Goal: Task Accomplishment & Management: Complete application form

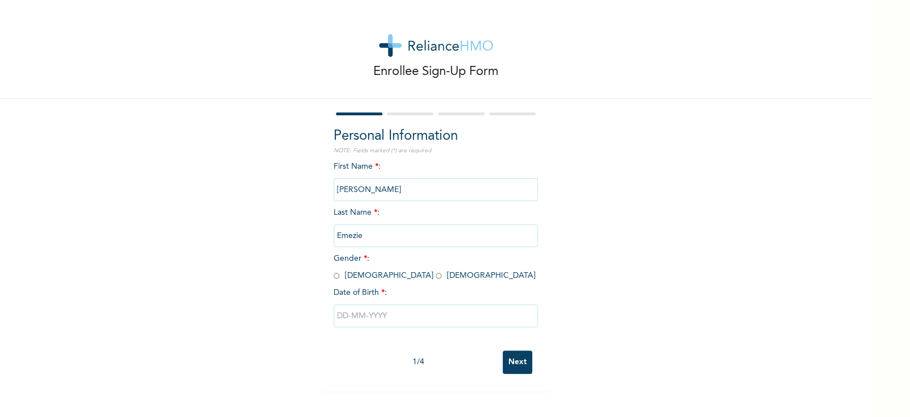
click at [411, 180] on input "[PERSON_NAME]" at bounding box center [436, 189] width 204 height 23
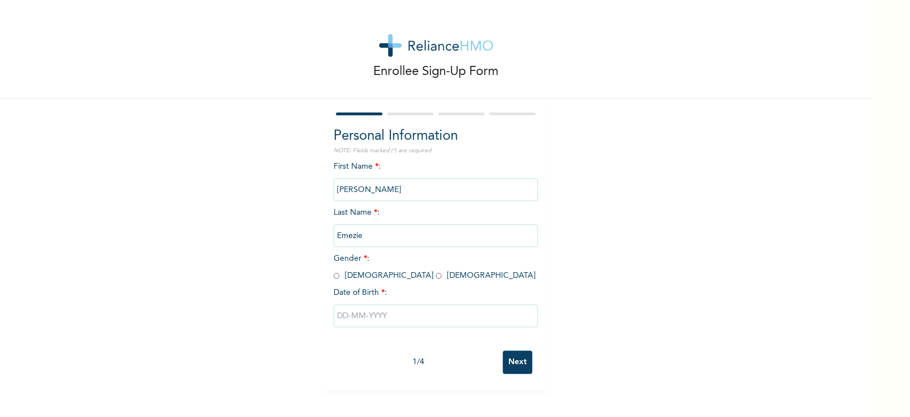
click at [402, 194] on input "[PERSON_NAME]" at bounding box center [436, 189] width 204 height 23
click at [401, 281] on div "First Name * : [PERSON_NAME] Last Name * : [PERSON_NAME] Gender * : [DEMOGRAPHI…" at bounding box center [436, 253] width 204 height 184
click at [334, 275] on input "radio" at bounding box center [337, 275] width 6 height 11
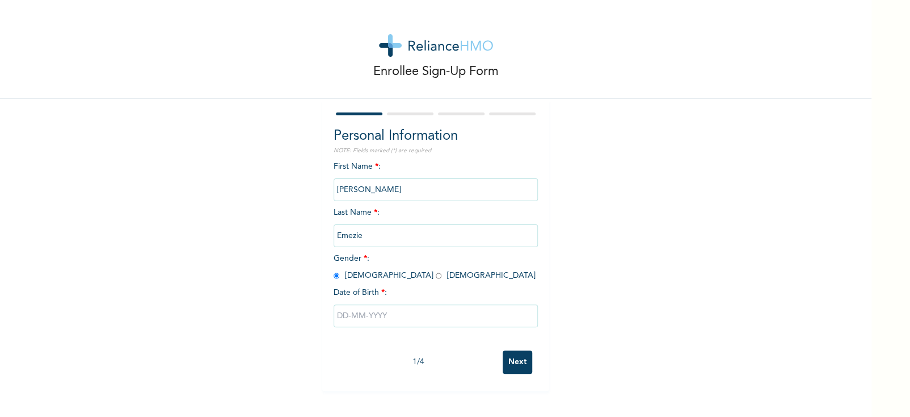
radio input "true"
click at [355, 309] on input "text" at bounding box center [436, 315] width 204 height 23
select select "8"
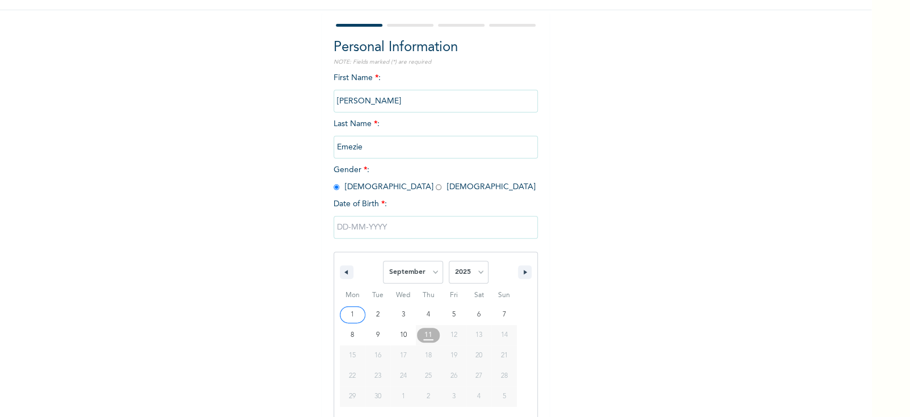
scroll to position [99, 0]
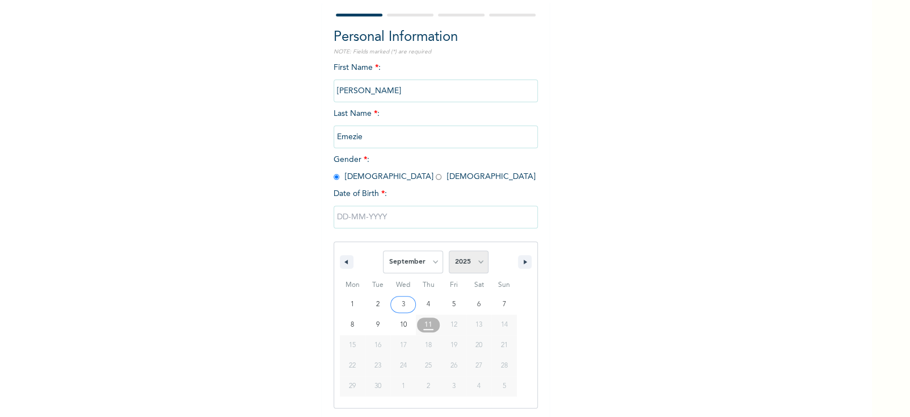
click at [449, 264] on select "2025 2024 2023 2022 2021 2020 2019 2018 2017 2016 2015 2014 2013 2012 2011 2010…" at bounding box center [469, 261] width 40 height 23
select select "1999"
click at [449, 250] on select "2025 2024 2023 2022 2021 2020 2019 2018 2017 2016 2015 2014 2013 2012 2011 2010…" at bounding box center [469, 261] width 40 height 23
click at [424, 261] on select "January February March April May June July August September October November De…" at bounding box center [413, 261] width 60 height 23
select select "3"
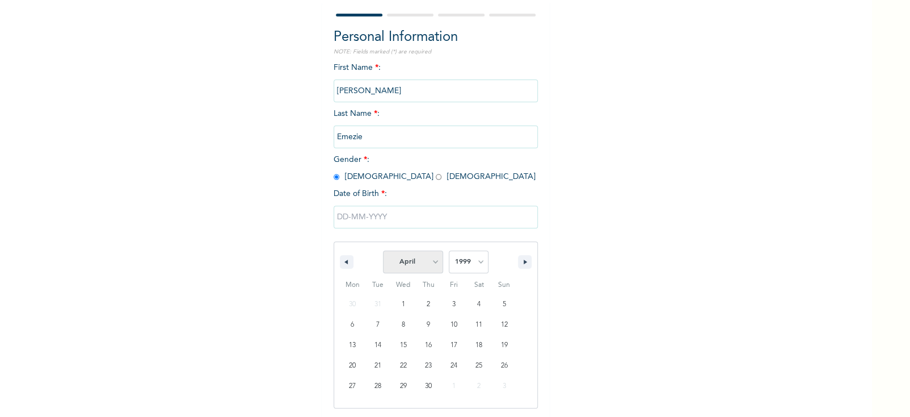
click at [383, 250] on select "January February March April May June July August September October November De…" at bounding box center [413, 261] width 60 height 23
type input "[DATE]"
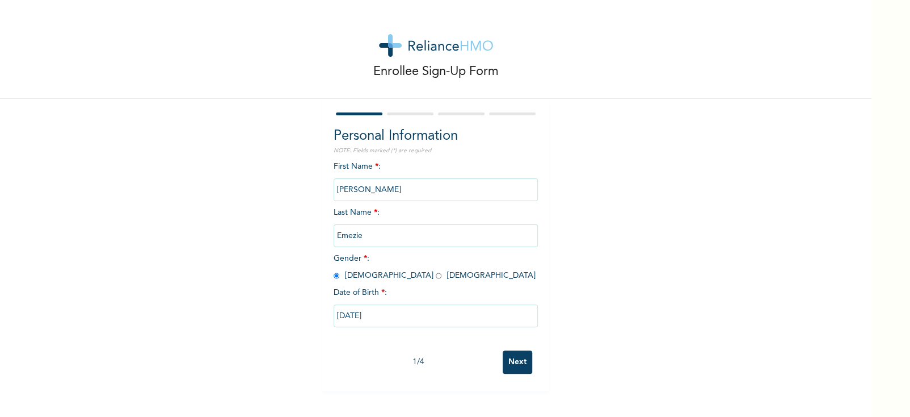
scroll to position [0, 0]
click at [514, 358] on input "Next" at bounding box center [518, 361] width 30 height 23
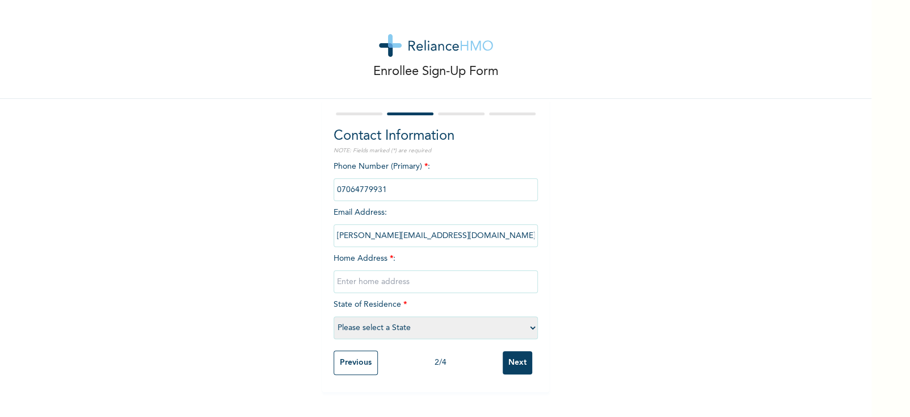
click at [401, 278] on input "text" at bounding box center [436, 281] width 204 height 23
type input "98 oduduwa crescent gra ikeja"
select select "25"
click at [506, 359] on input "Next" at bounding box center [518, 362] width 30 height 23
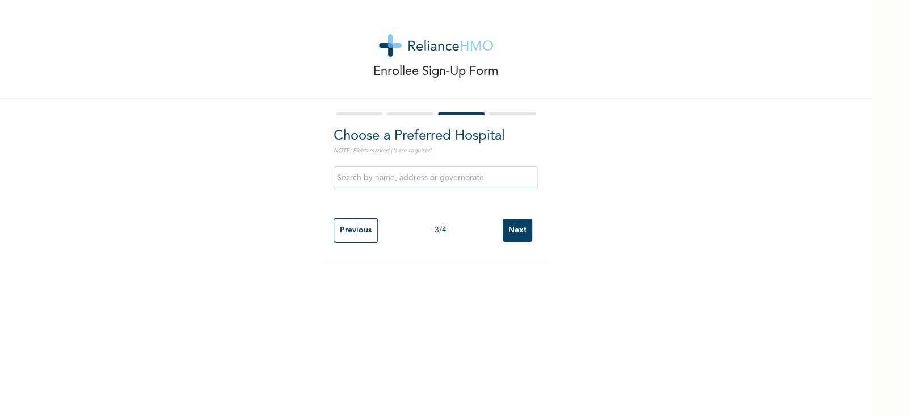
click at [430, 181] on input "text" at bounding box center [436, 177] width 204 height 23
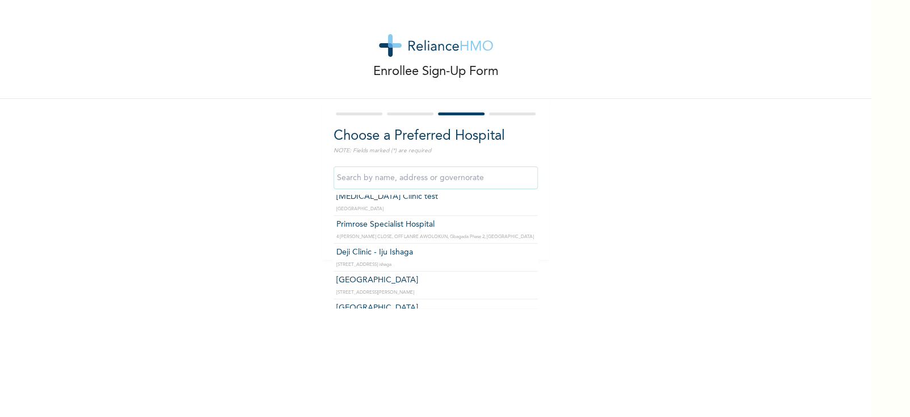
scroll to position [2138, 0]
click at [416, 172] on input "text" at bounding box center [436, 177] width 204 height 23
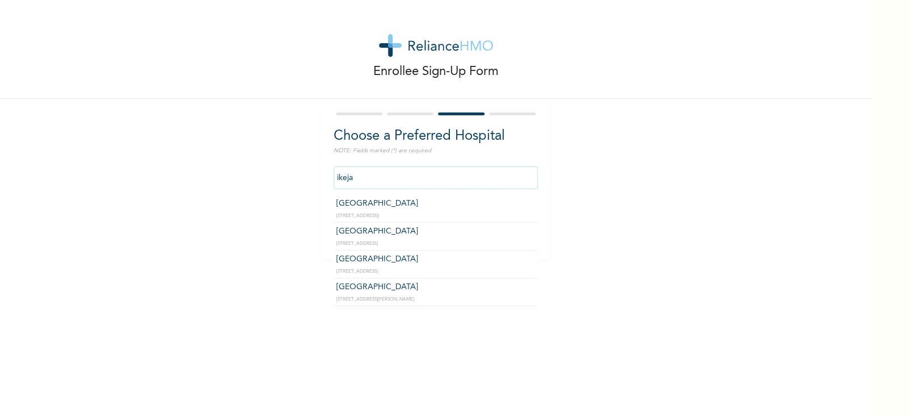
type input "[GEOGRAPHIC_DATA]"
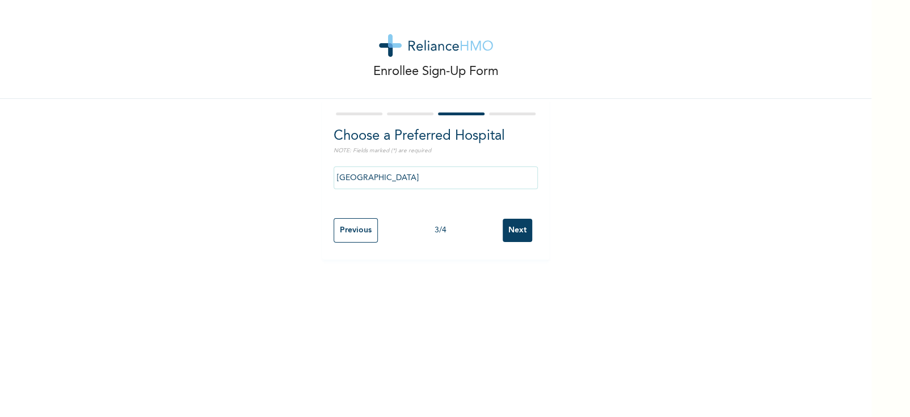
click at [511, 230] on input "Next" at bounding box center [518, 230] width 30 height 23
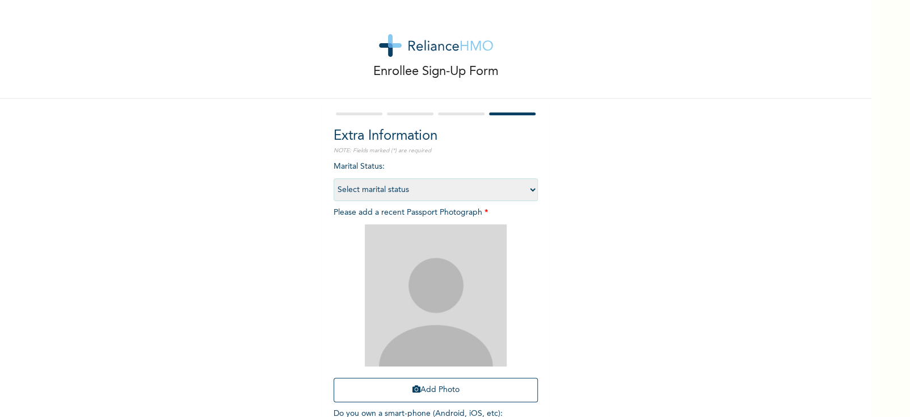
click at [450, 185] on select "Select marital status [DEMOGRAPHIC_DATA] Married [DEMOGRAPHIC_DATA] Widow/[DEMO…" at bounding box center [436, 189] width 204 height 23
select select "1"
click at [334, 178] on select "Select marital status [DEMOGRAPHIC_DATA] Married [DEMOGRAPHIC_DATA] Widow/[DEMO…" at bounding box center [436, 189] width 204 height 23
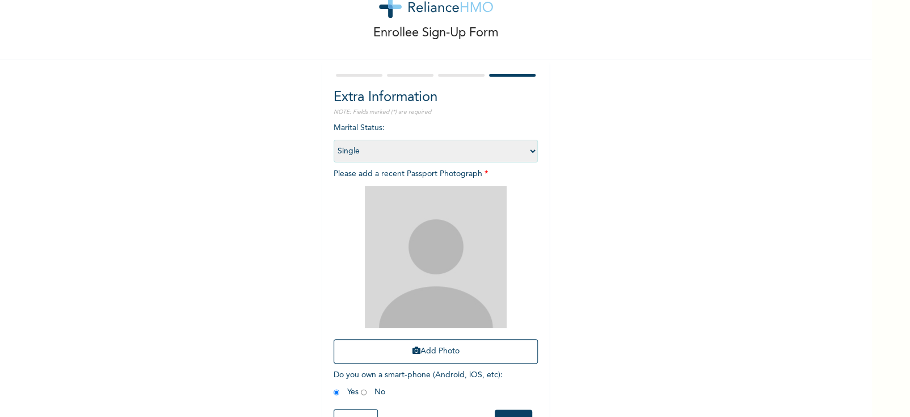
scroll to position [80, 0]
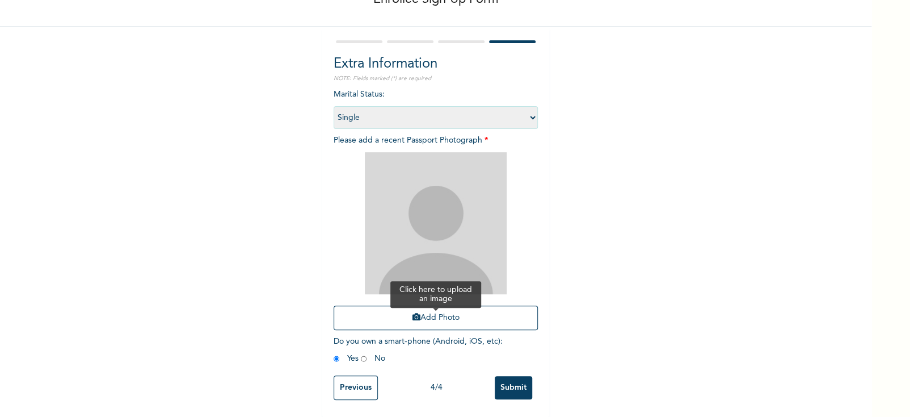
click at [435, 309] on button "Add Photo" at bounding box center [436, 317] width 204 height 24
click at [511, 376] on input "Submit" at bounding box center [513, 387] width 37 height 23
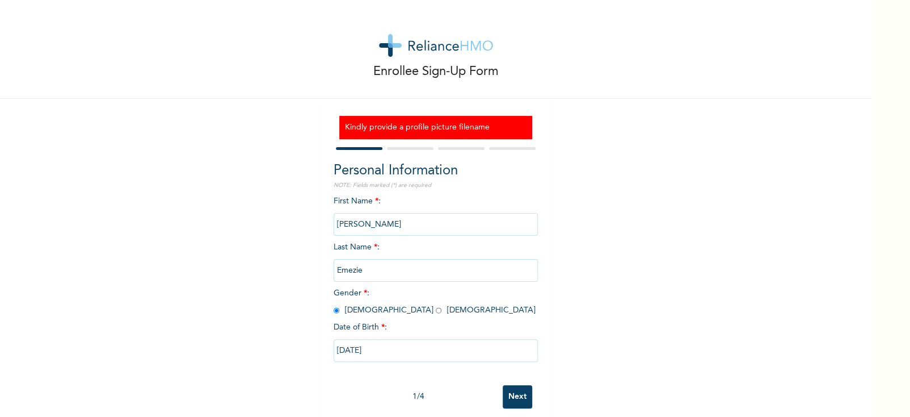
scroll to position [17, 0]
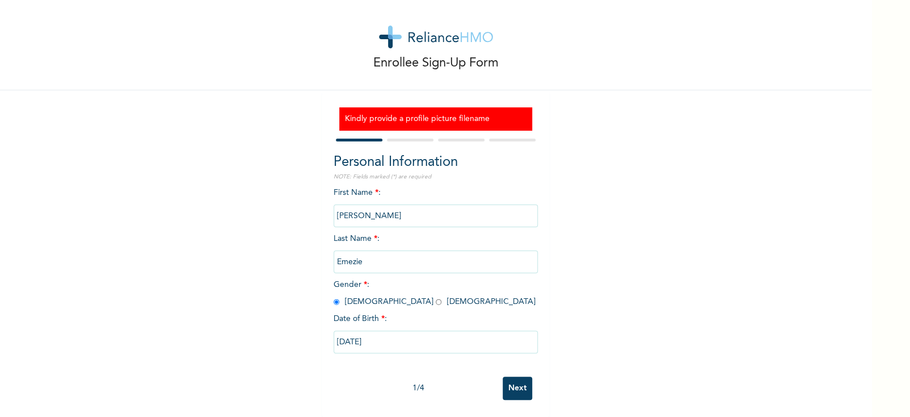
click at [509, 387] on input "Next" at bounding box center [518, 387] width 30 height 23
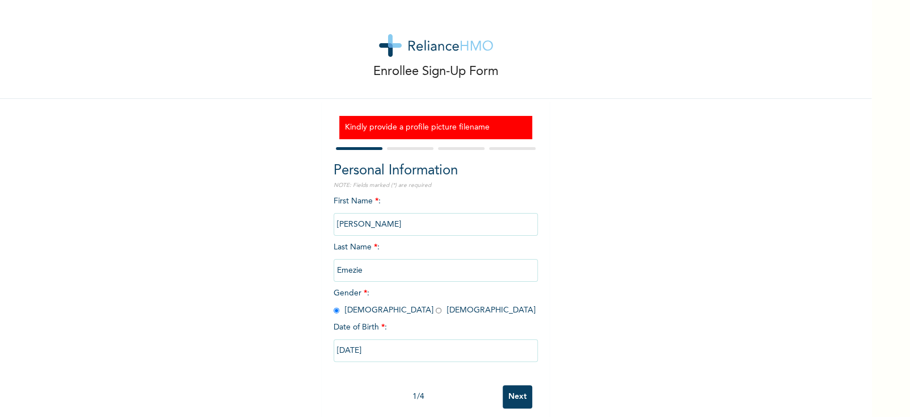
select select "25"
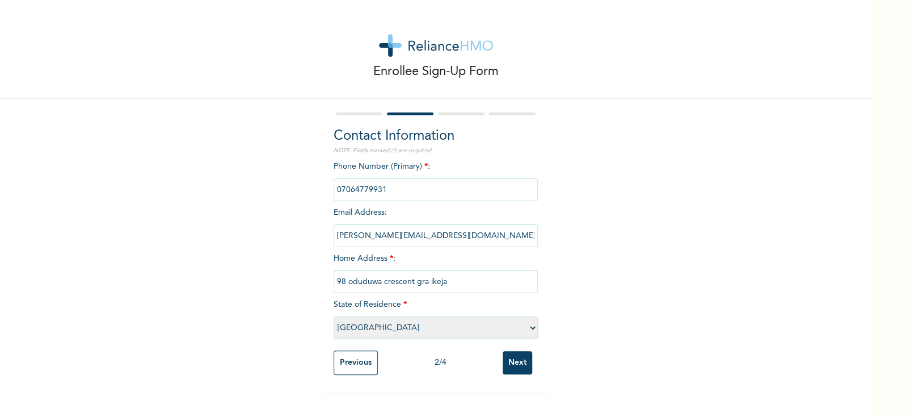
click at [516, 366] on input "Next" at bounding box center [518, 362] width 30 height 23
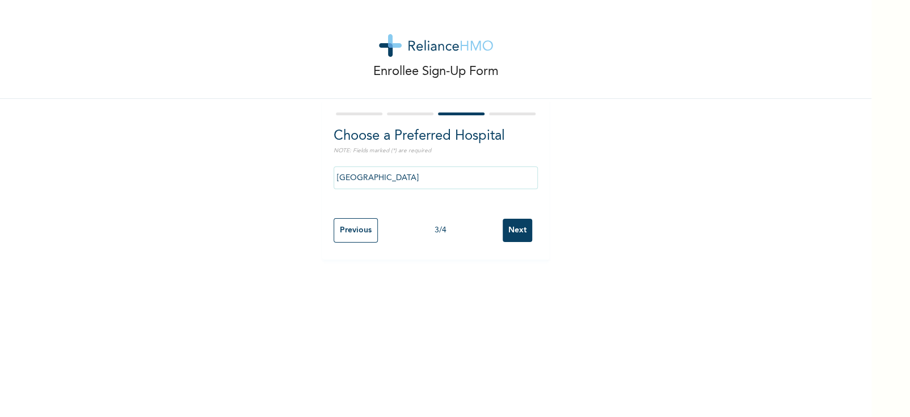
click at [519, 238] on input "Next" at bounding box center [518, 230] width 30 height 23
select select "1"
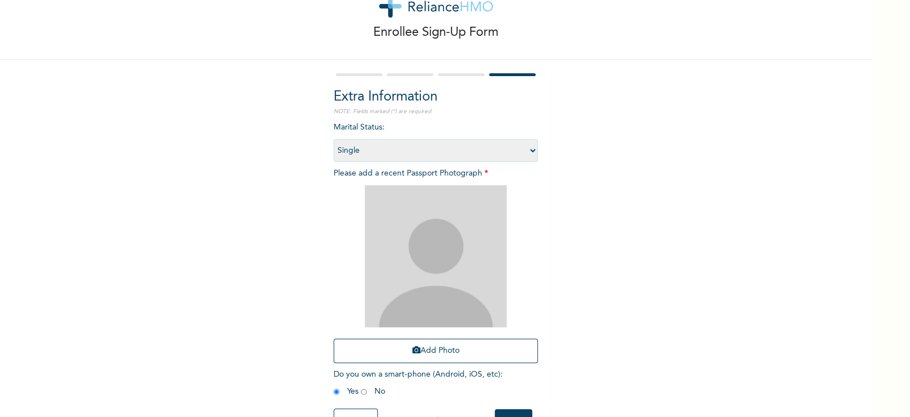
scroll to position [80, 0]
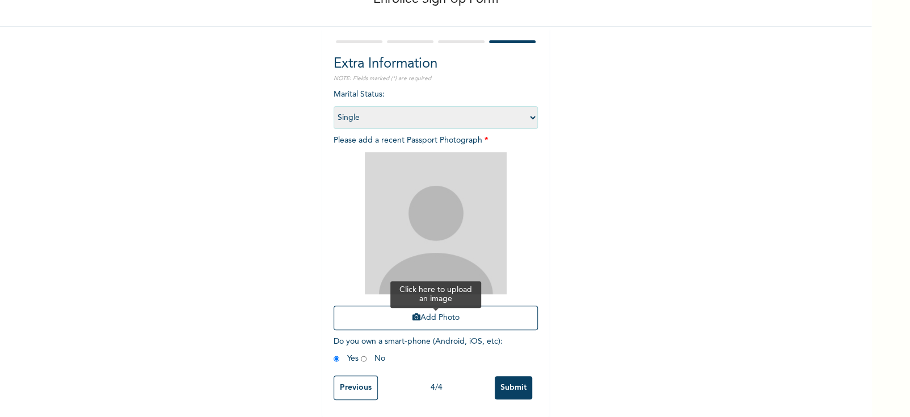
click at [481, 305] on button "Add Photo" at bounding box center [436, 317] width 204 height 24
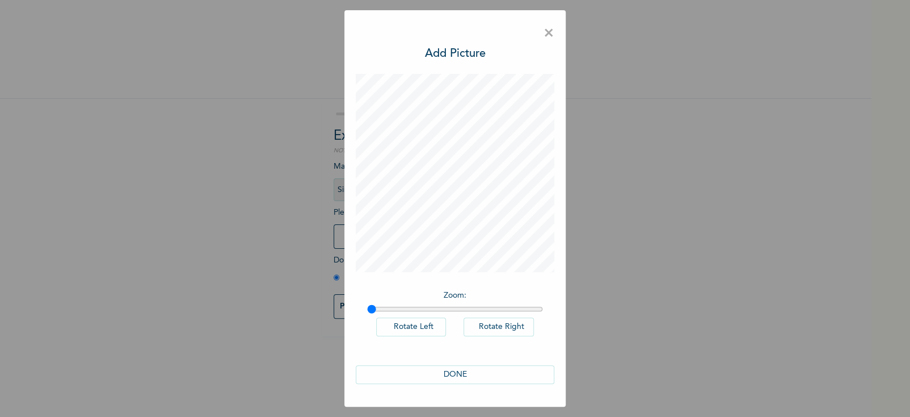
click at [463, 365] on button "DONE" at bounding box center [455, 374] width 199 height 19
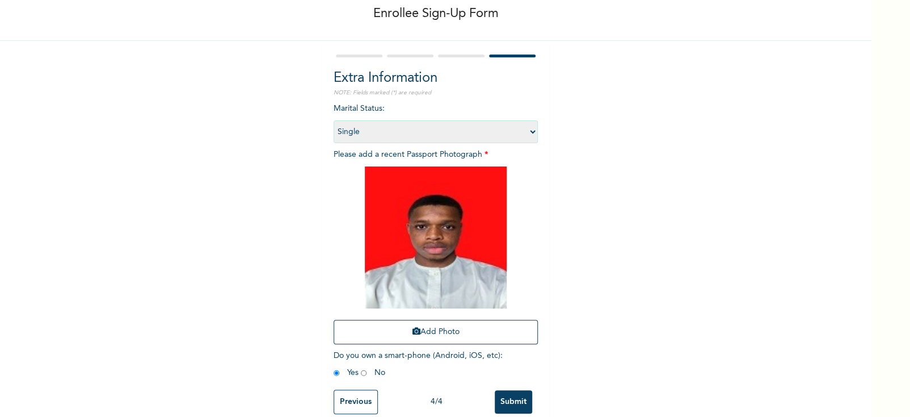
scroll to position [80, 0]
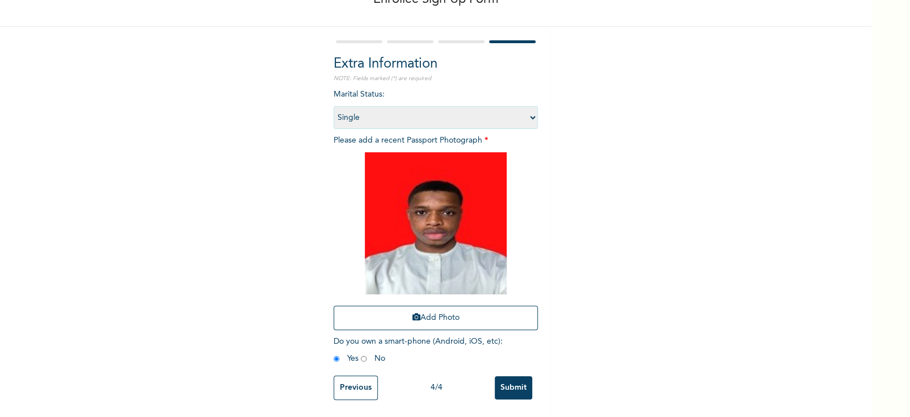
click at [523, 376] on input "Submit" at bounding box center [513, 387] width 37 height 23
